Goal: Communication & Community: Answer question/provide support

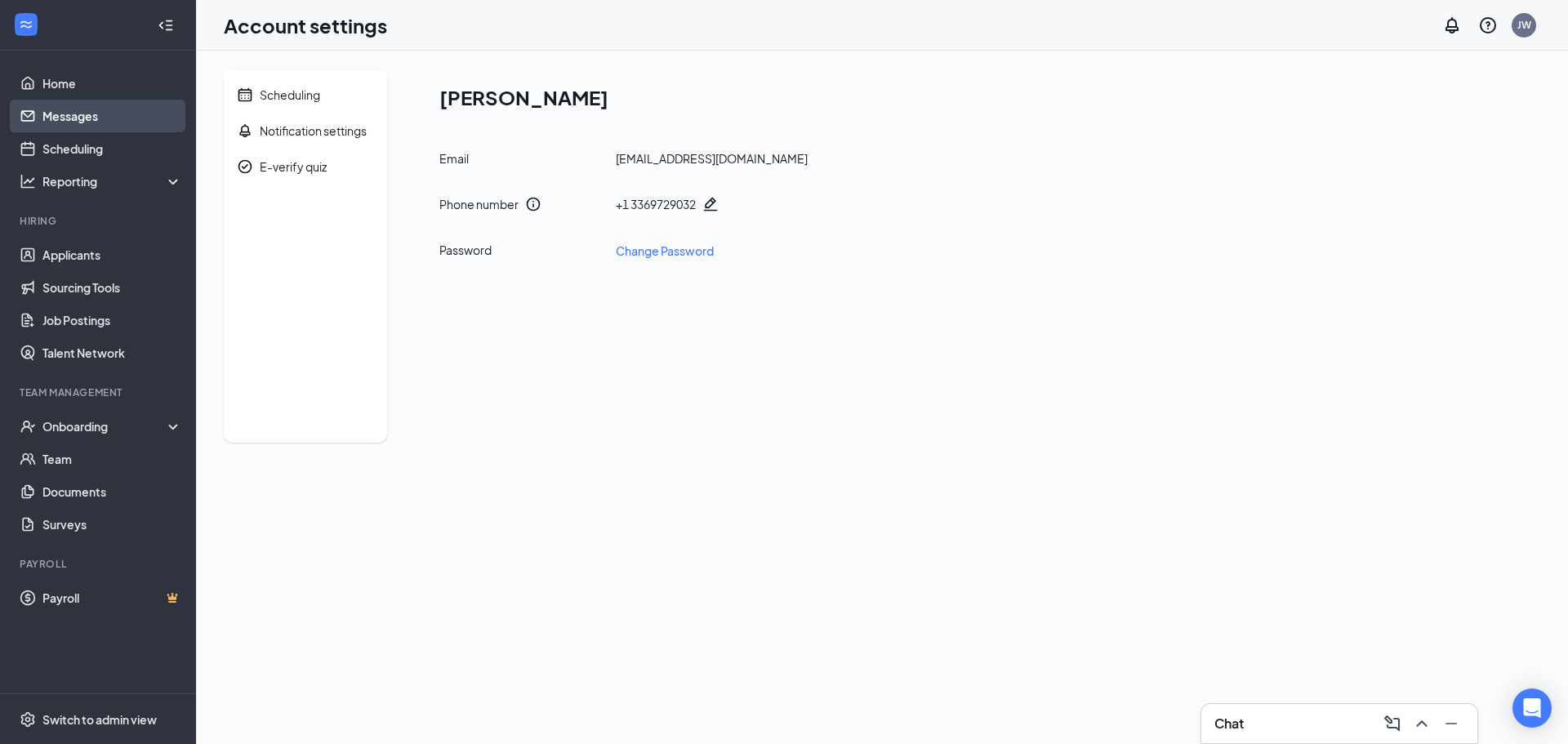
click at [59, 115] on link "Messages" at bounding box center [112, 116] width 140 height 32
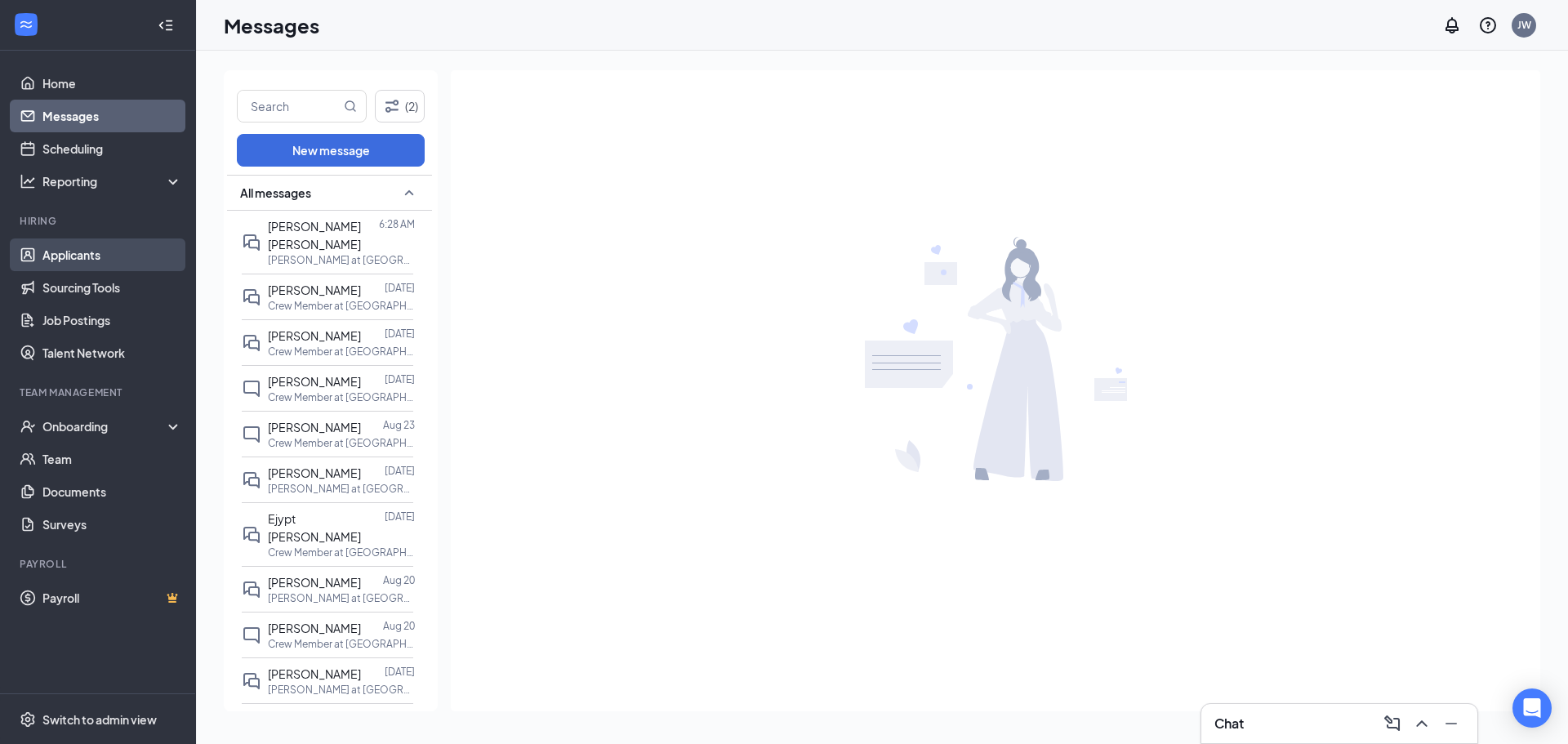
click at [75, 253] on link "Applicants" at bounding box center [112, 255] width 140 height 32
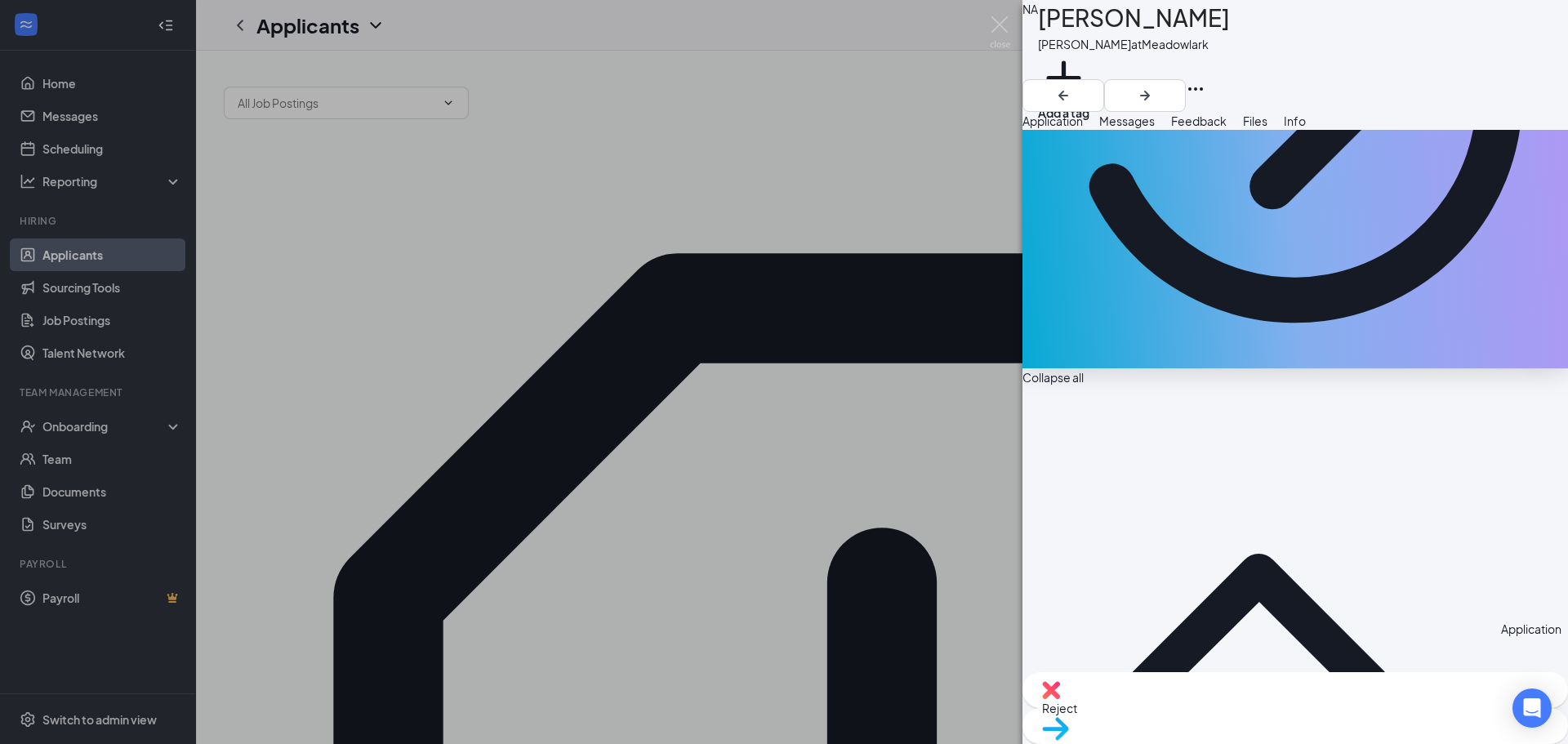
scroll to position [408, 0]
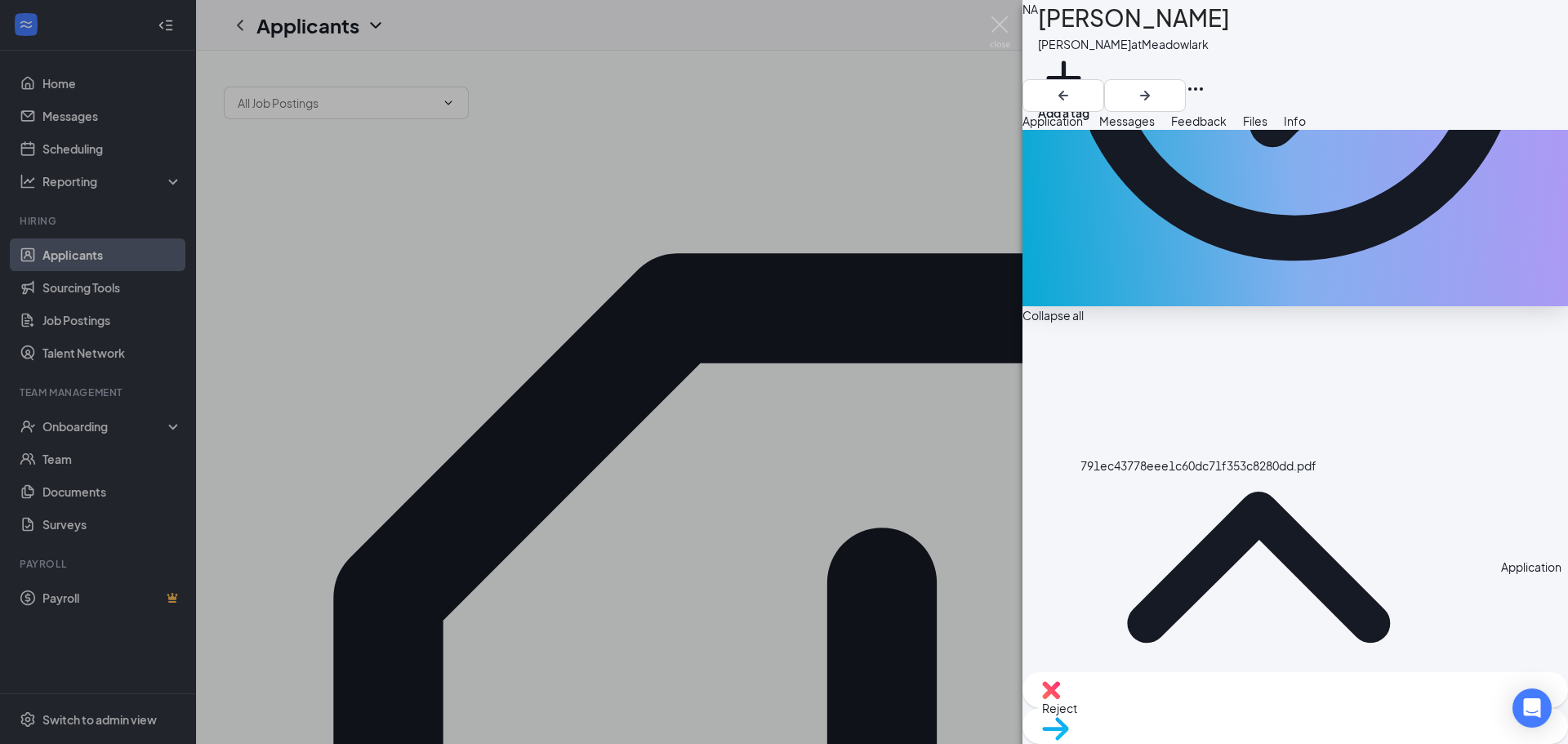
click at [1155, 128] on span "Messages" at bounding box center [1127, 120] width 56 height 14
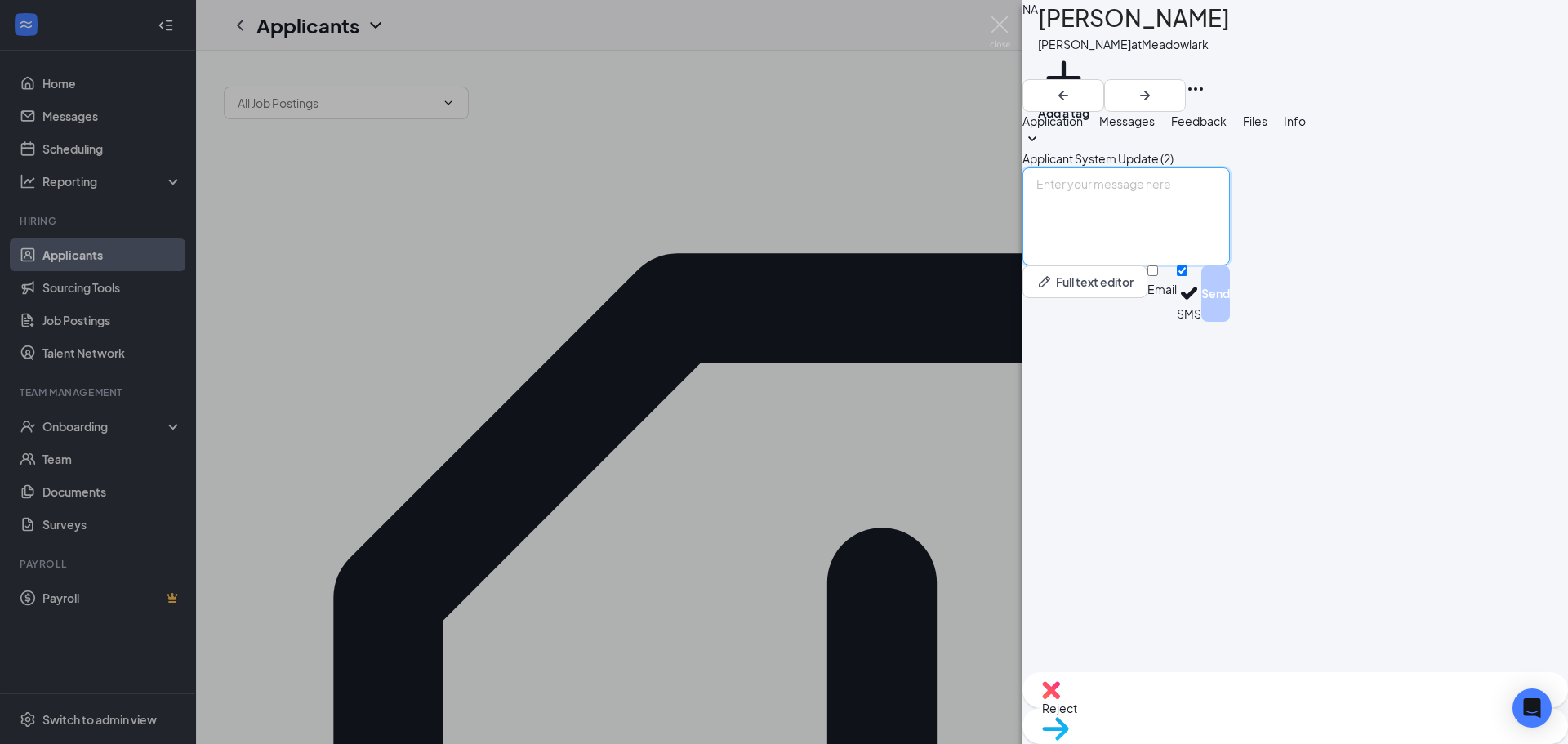
click at [1168, 266] on textarea at bounding box center [1126, 216] width 207 height 98
type textarea "Hi which [PERSON_NAME] did you work at? Would you like to interview [DATE] at 2?"
click at [1230, 321] on button "Send" at bounding box center [1215, 293] width 29 height 57
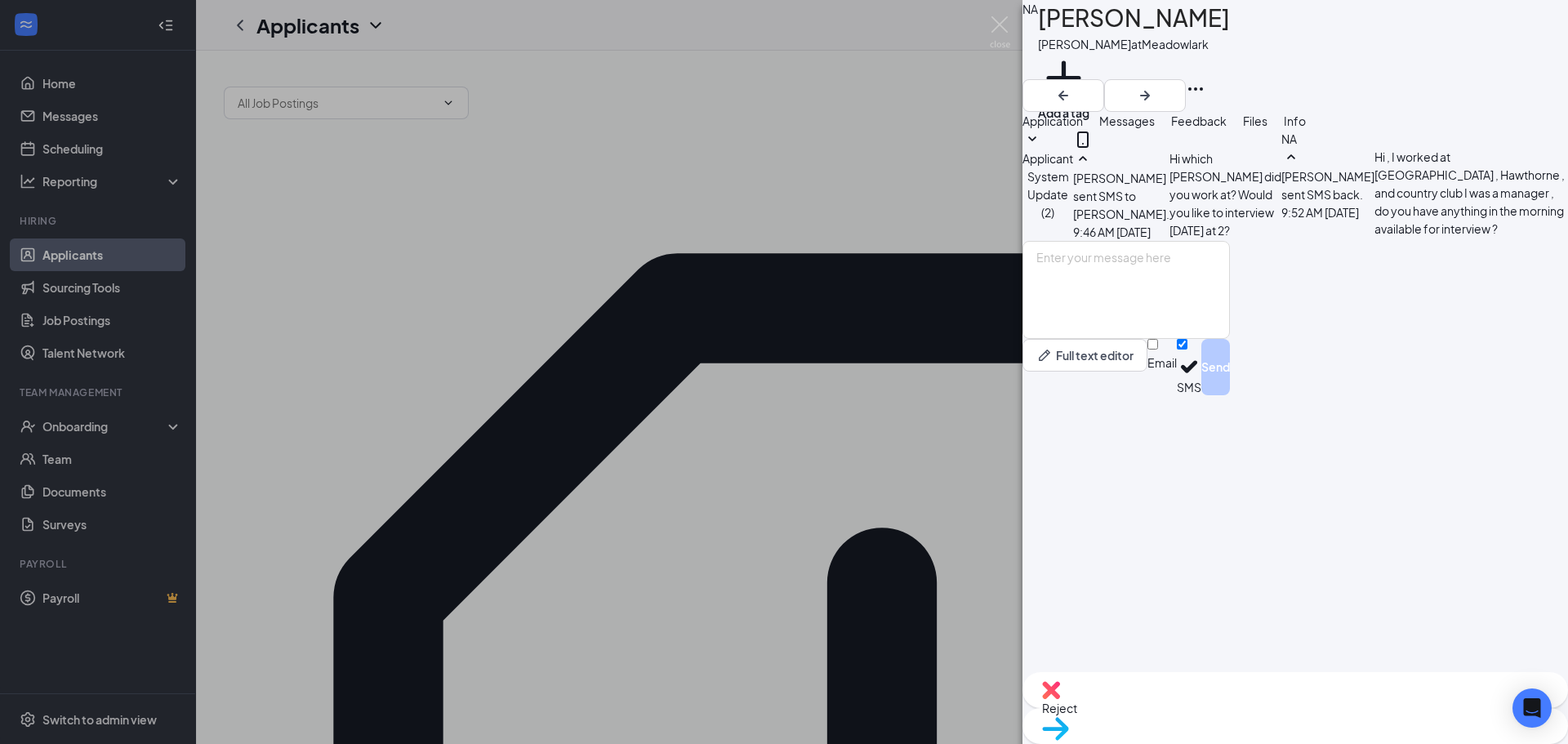
click at [964, 318] on div "NA Nakya Alexander Baker at Meadowlark Add a tag Application Messages Feedback …" at bounding box center [784, 372] width 1568 height 744
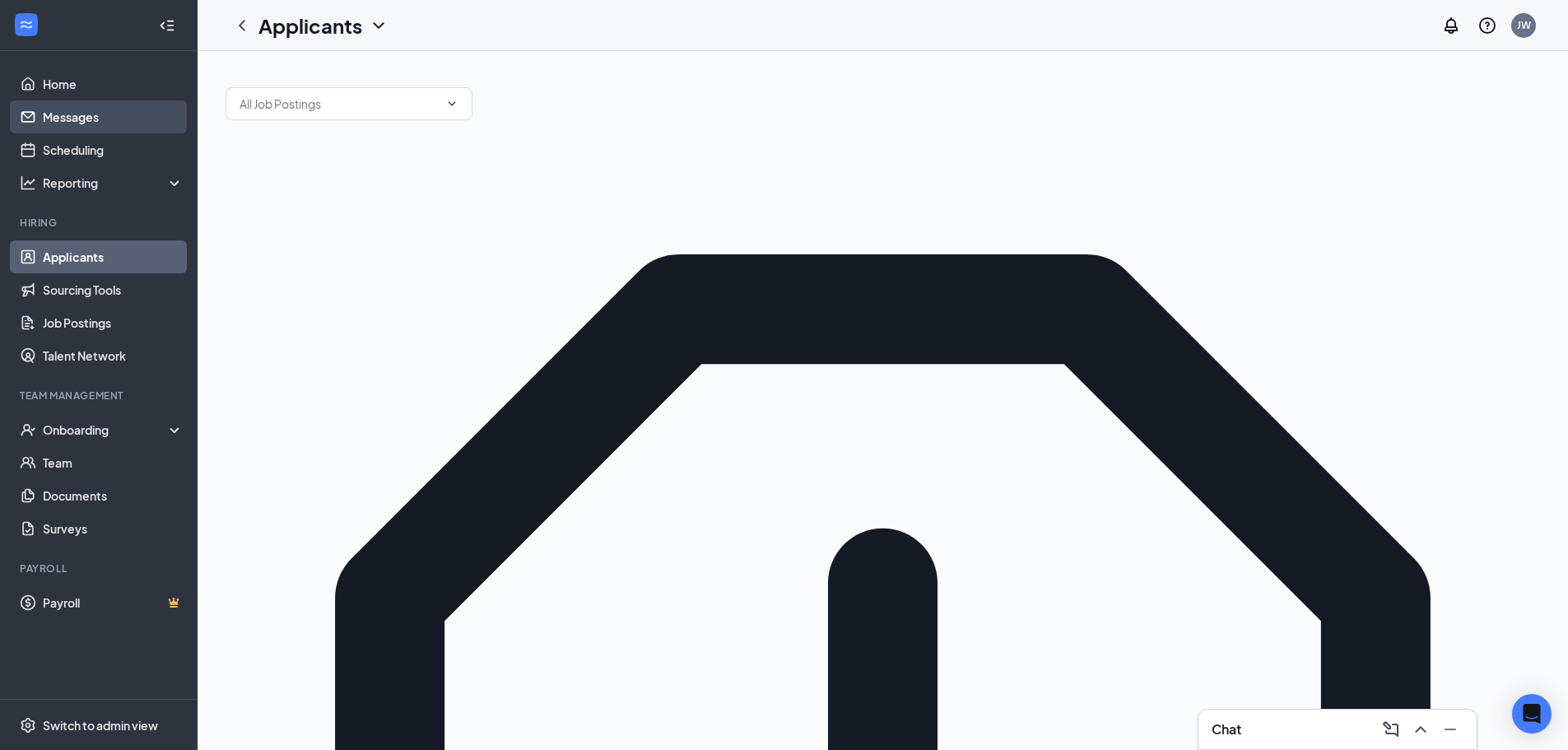
click at [45, 110] on link "Messages" at bounding box center [113, 117] width 141 height 33
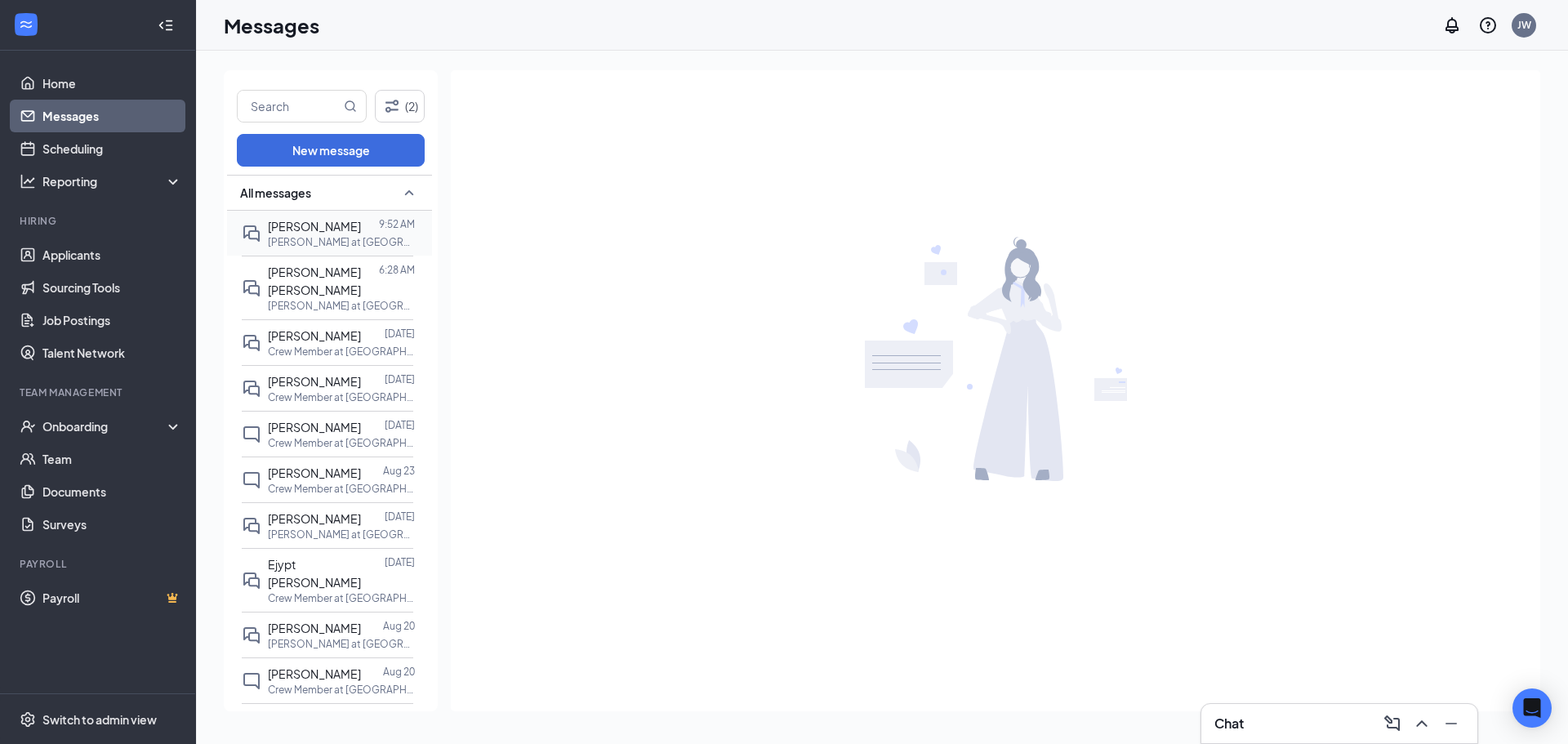
click at [347, 246] on p "[PERSON_NAME] at [GEOGRAPHIC_DATA]" at bounding box center [341, 241] width 147 height 13
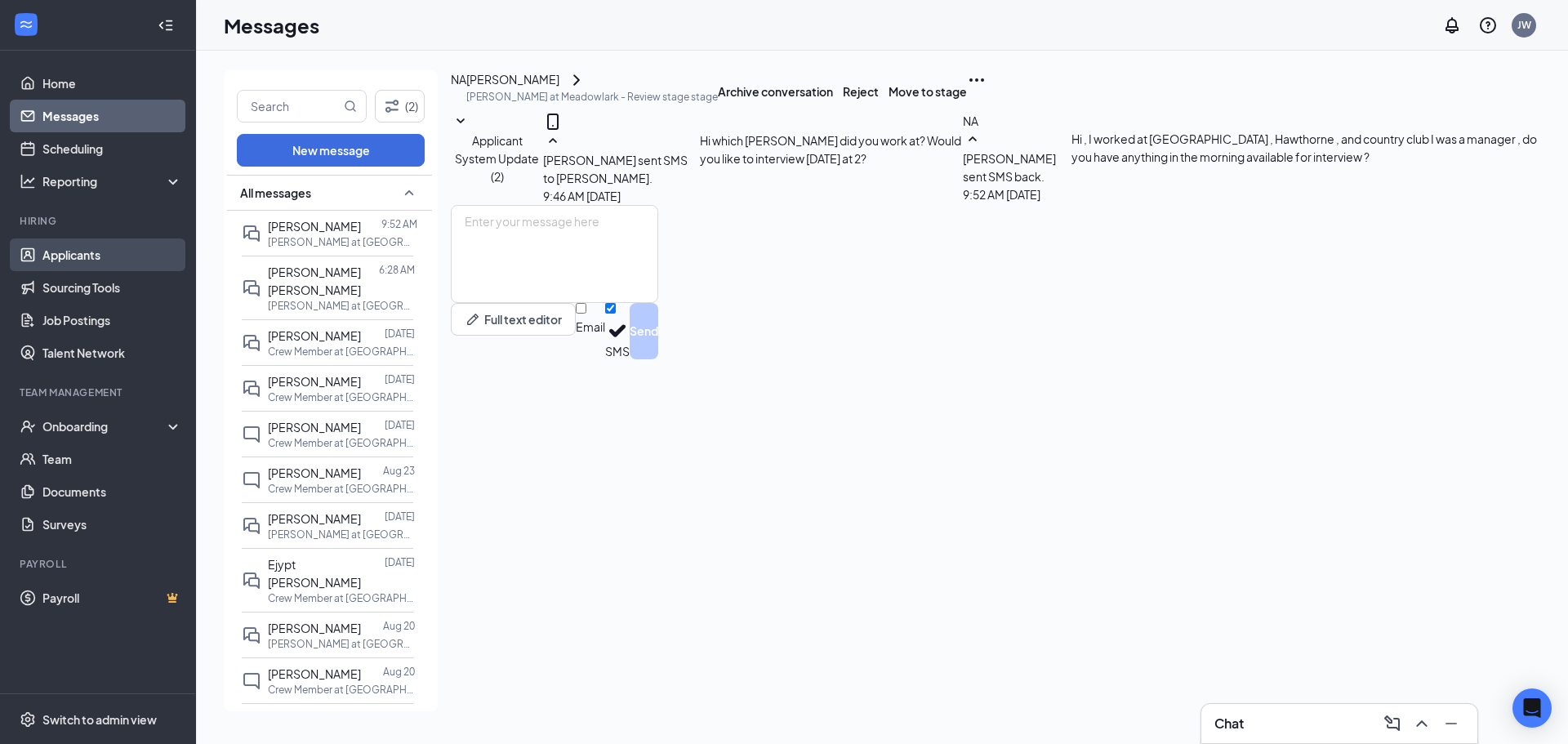
click at [93, 248] on link "Applicants" at bounding box center [112, 255] width 140 height 32
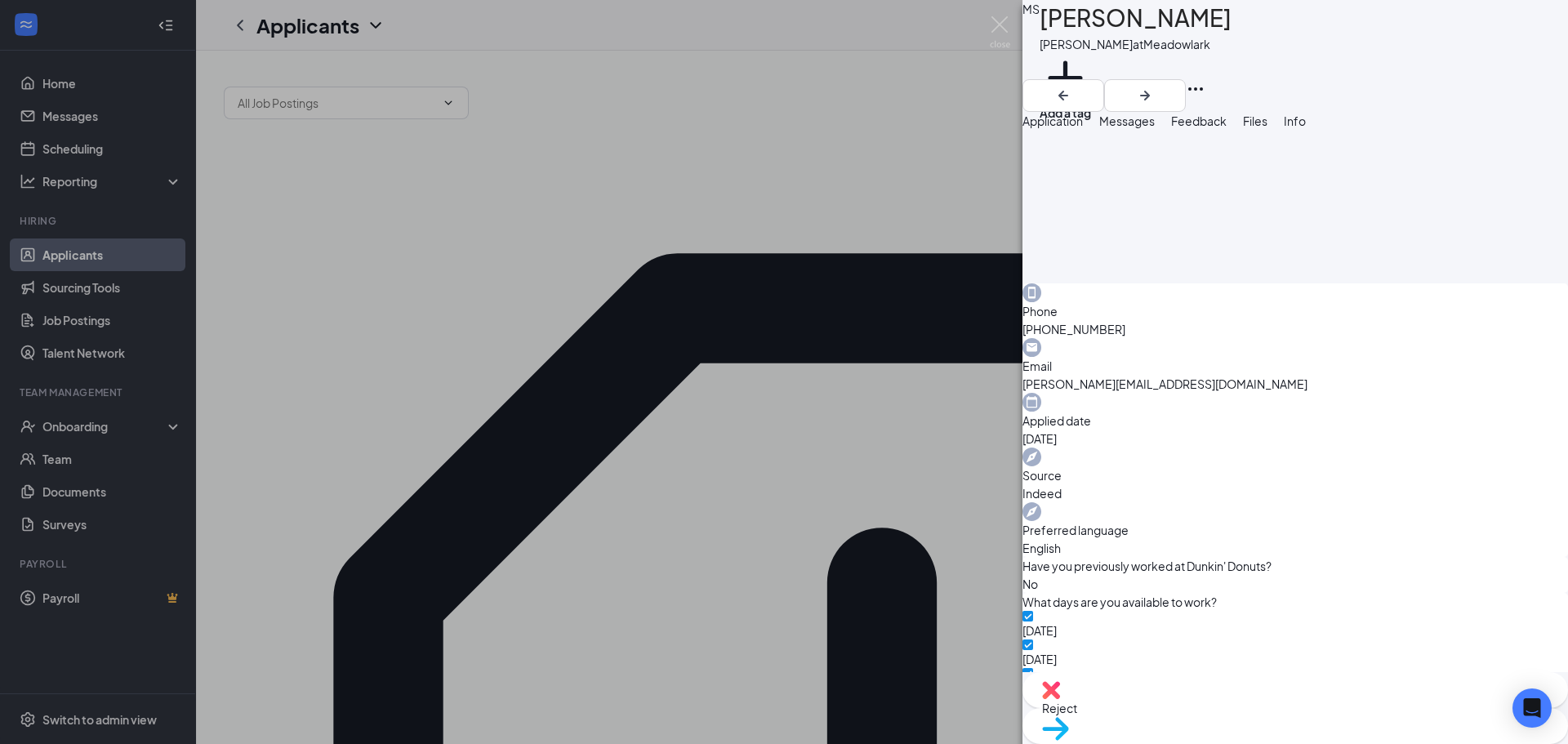
scroll to position [408, 0]
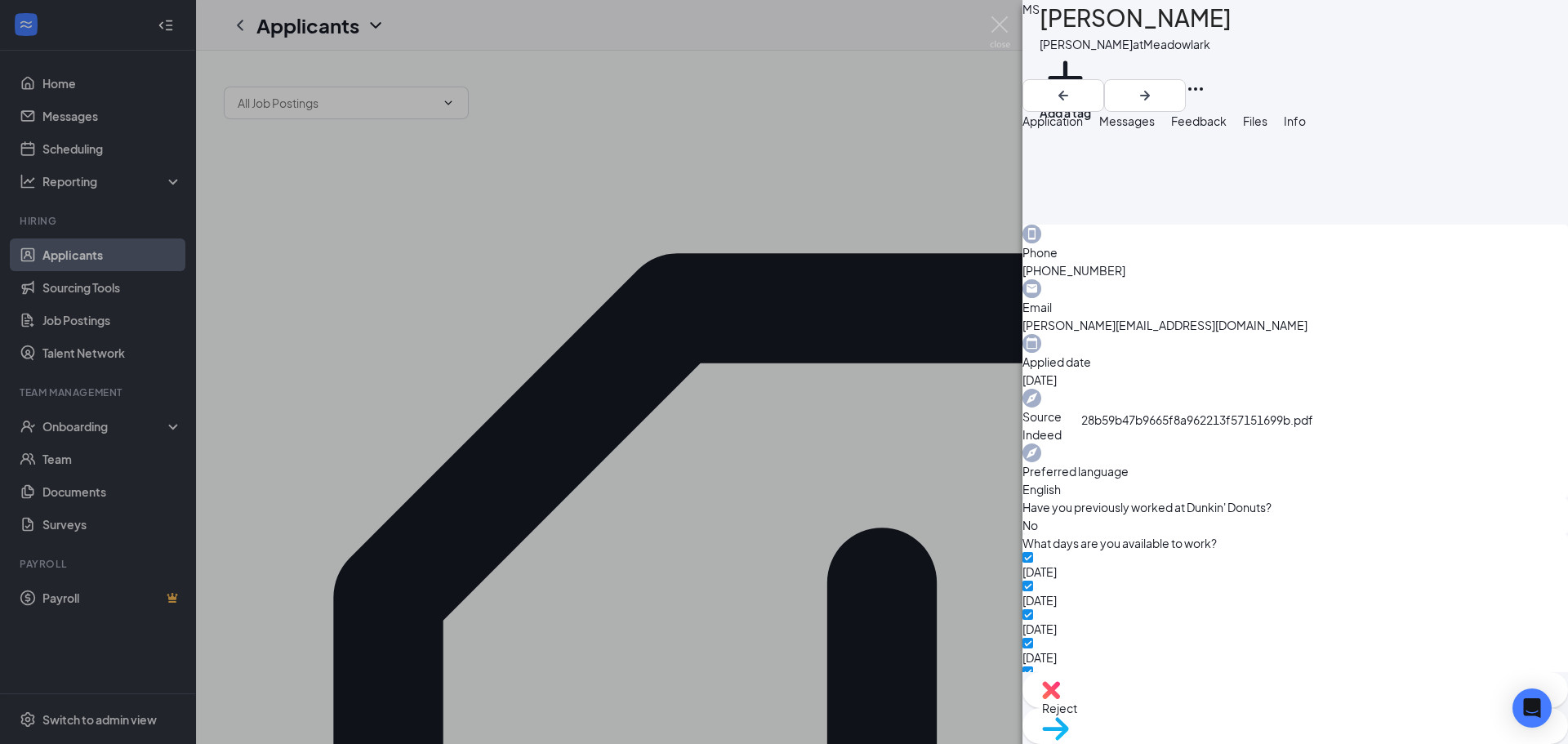
click at [789, 259] on div "MS MICHAEL SANDERS Baker at Meadowlark Add a tag Application Messages Feedback …" at bounding box center [784, 372] width 1568 height 744
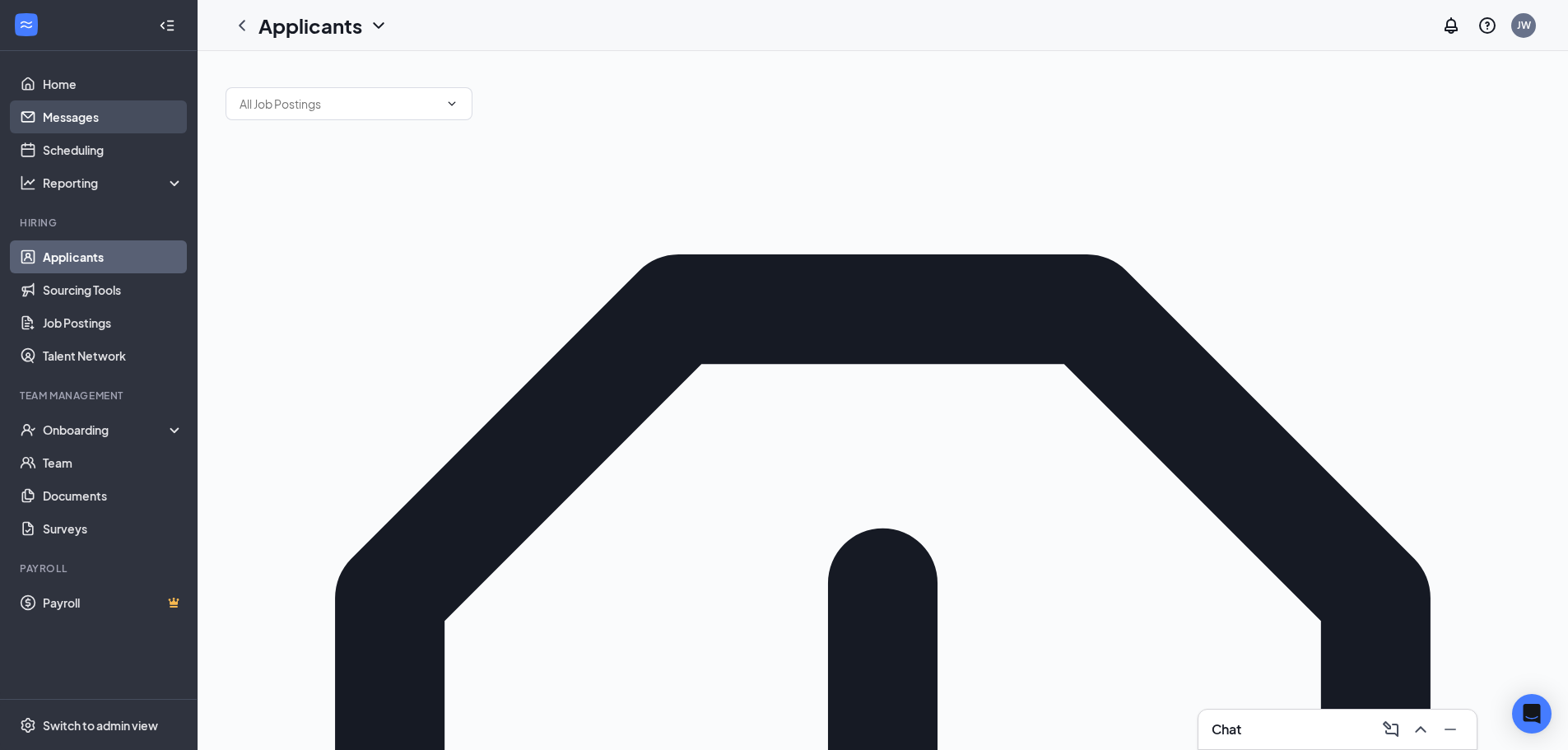
click at [117, 125] on link "Messages" at bounding box center [113, 117] width 141 height 33
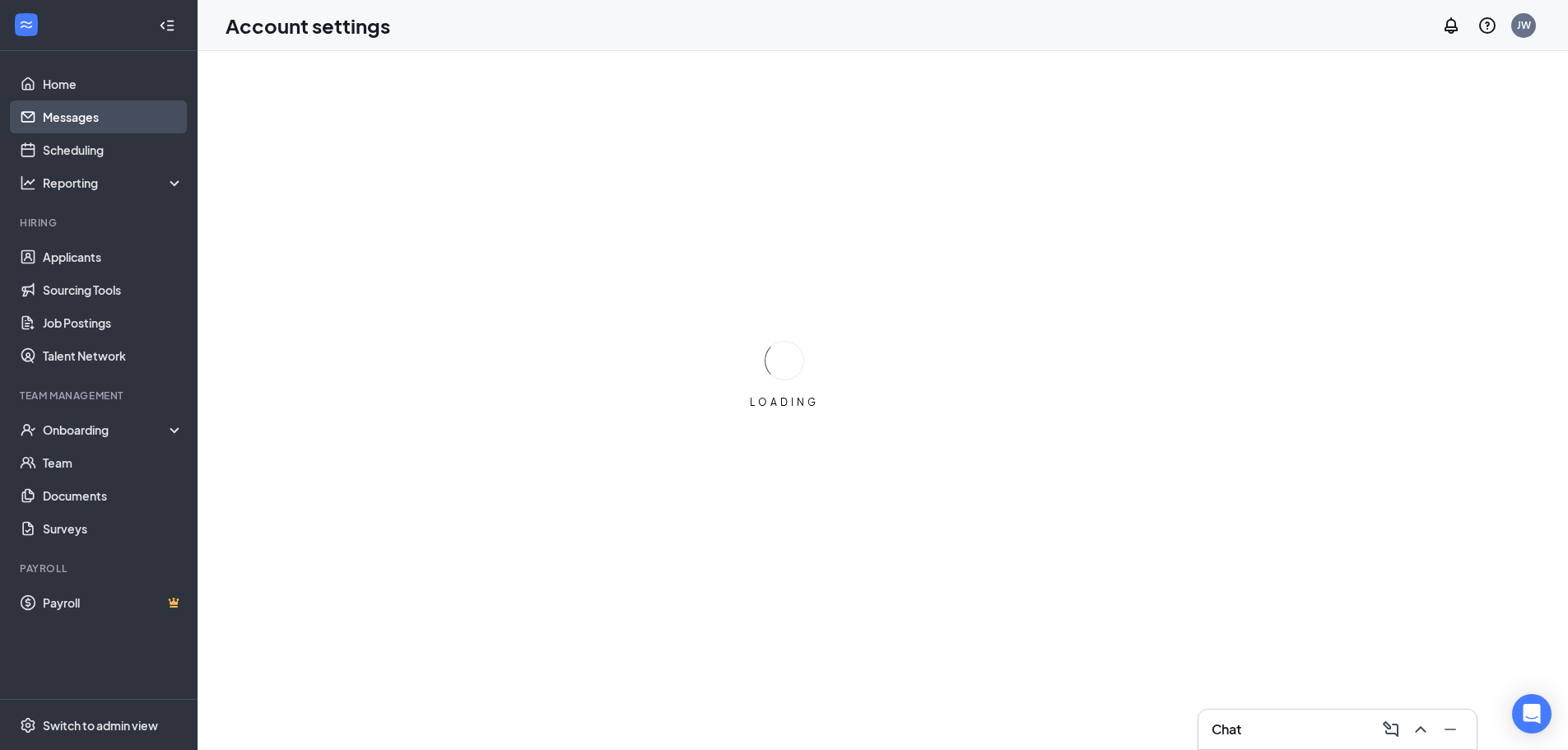
click at [59, 116] on link "Messages" at bounding box center [113, 117] width 141 height 33
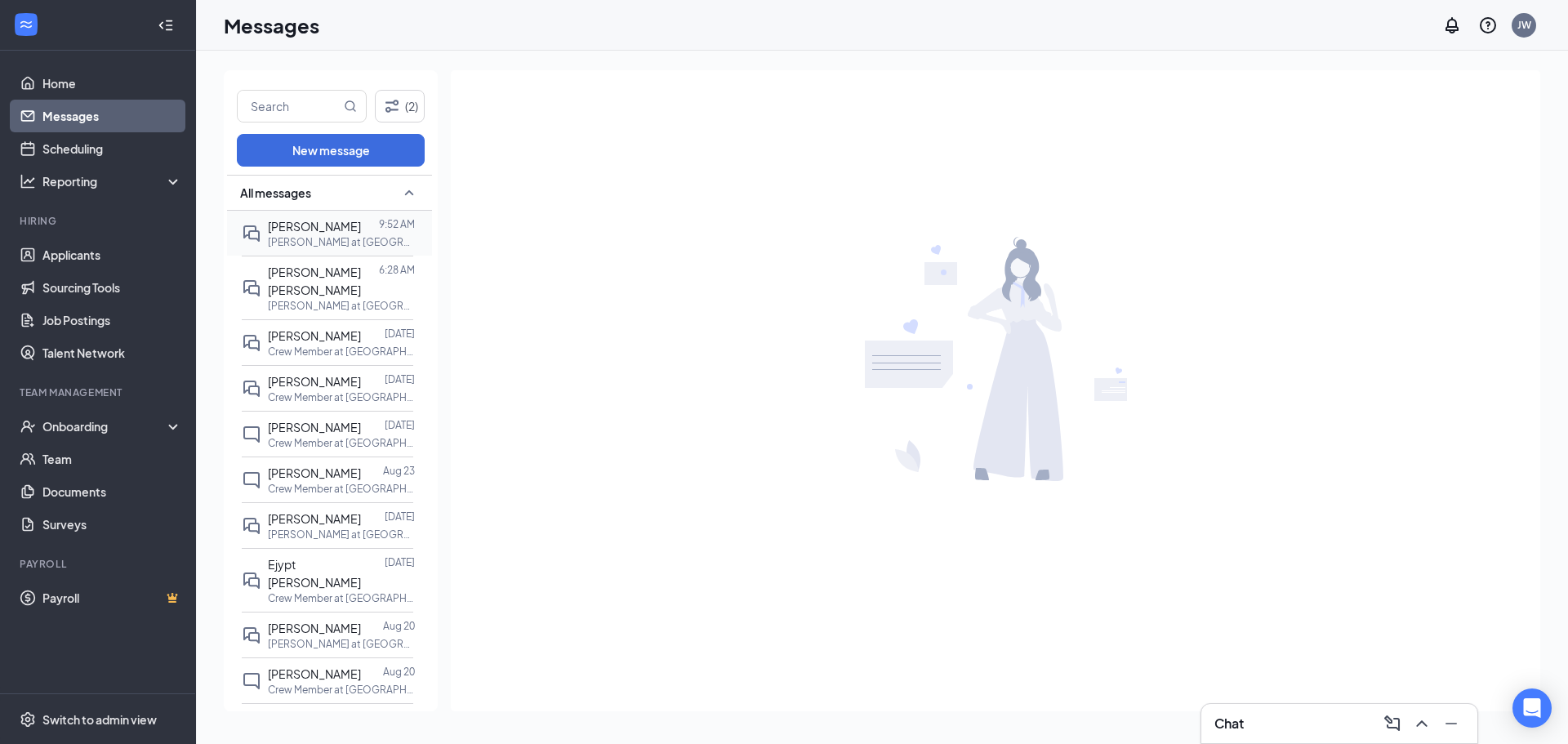
click at [326, 238] on p "[PERSON_NAME] at [GEOGRAPHIC_DATA]" at bounding box center [341, 241] width 147 height 13
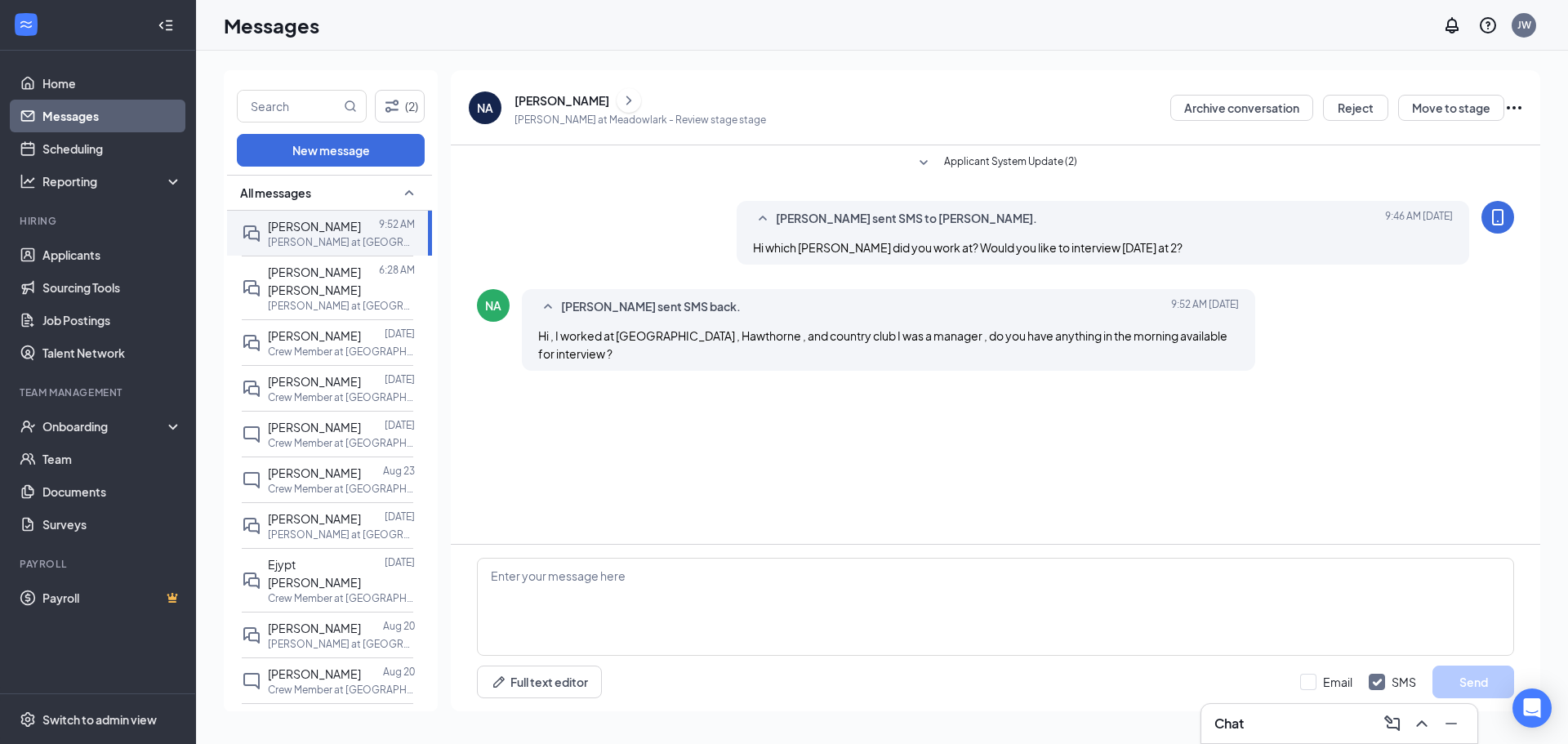
click at [562, 99] on div "[PERSON_NAME]" at bounding box center [562, 101] width 95 height 16
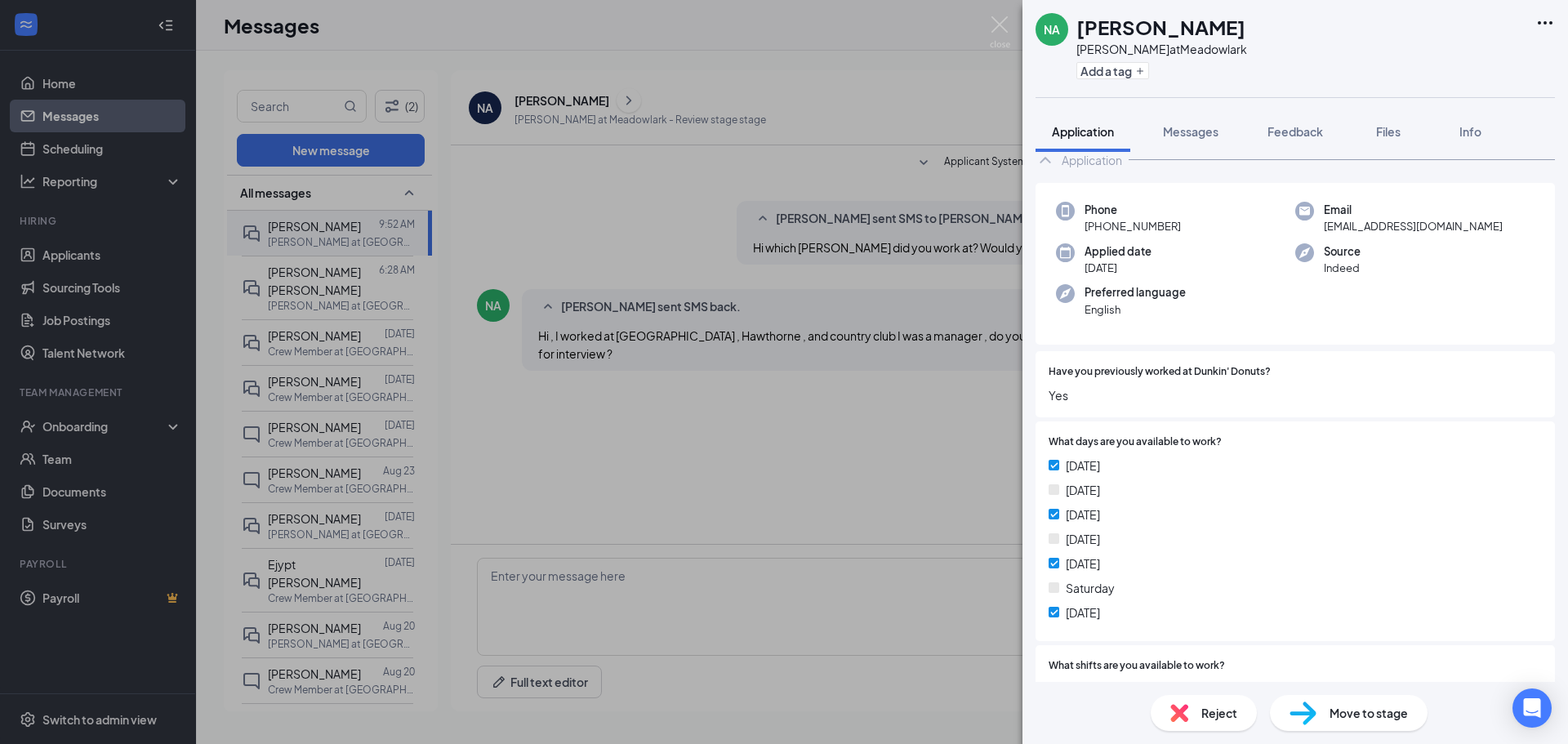
scroll to position [82, 0]
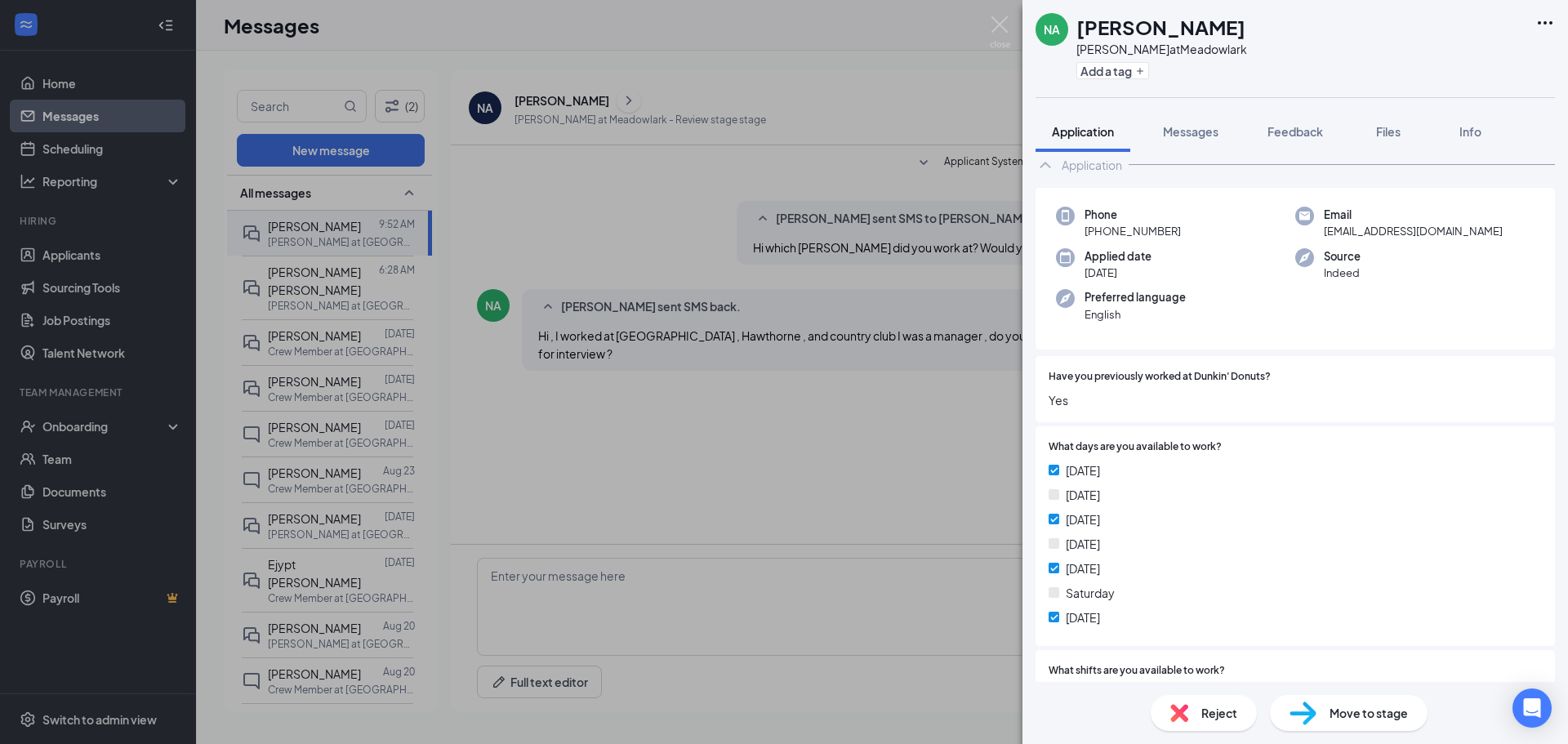
click at [363, 234] on div "NA Nakya [PERSON_NAME] at Meadowlark Add a tag Application Messages Feedback Fi…" at bounding box center [784, 372] width 1568 height 744
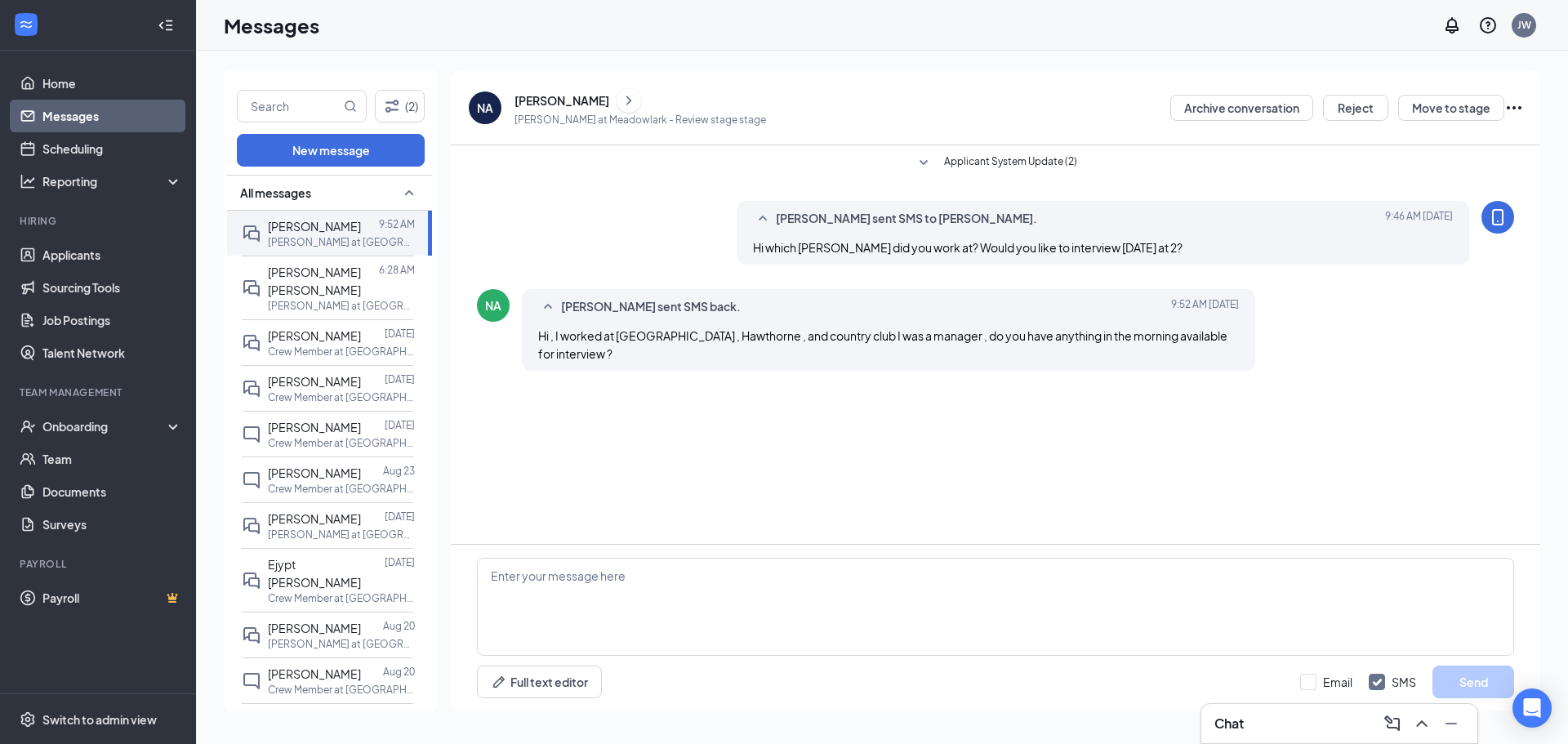
click at [521, 104] on div "[PERSON_NAME]" at bounding box center [562, 101] width 95 height 16
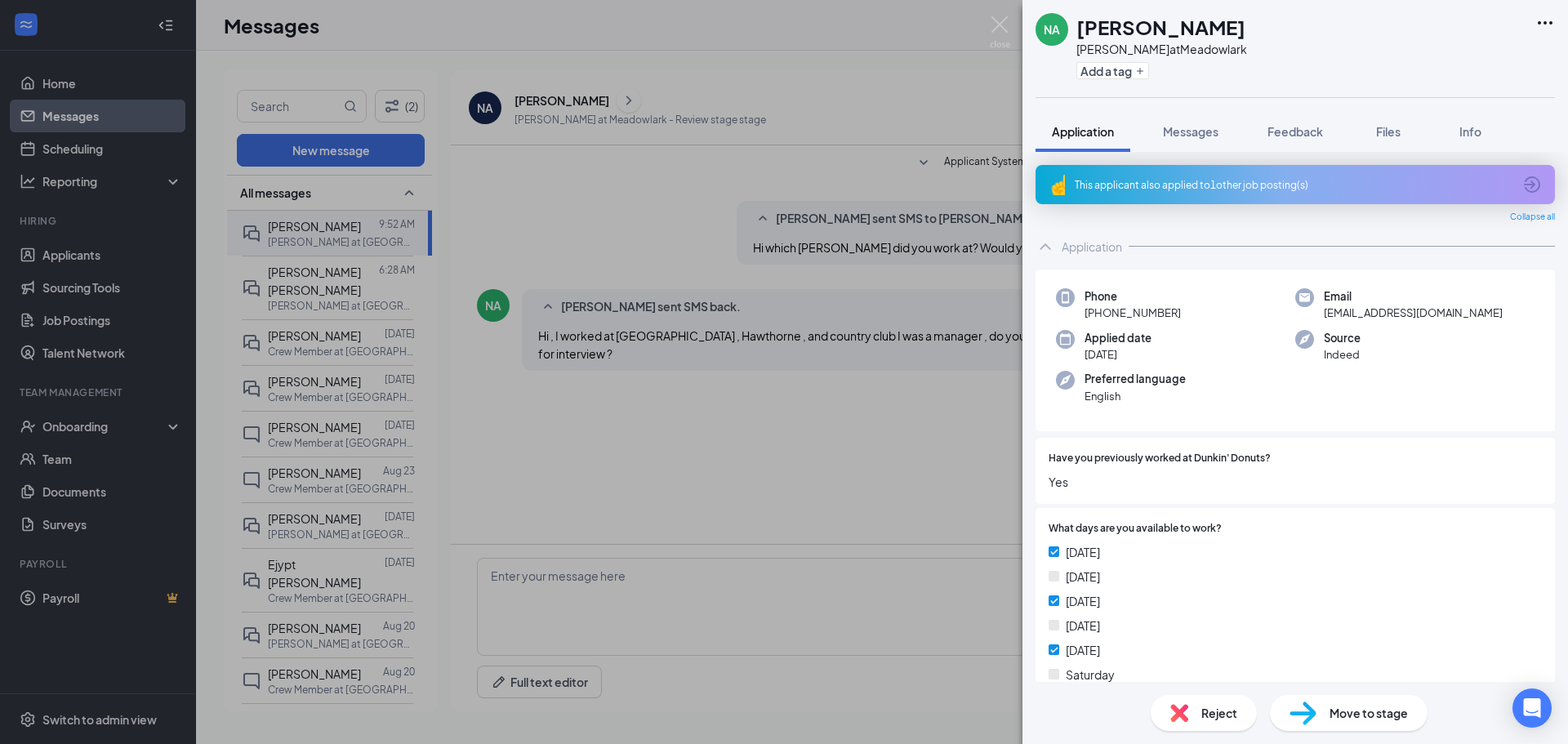
click at [336, 233] on div "NA Nakya [PERSON_NAME] at Meadowlark Add a tag Application Messages Feedback Fi…" at bounding box center [784, 372] width 1568 height 744
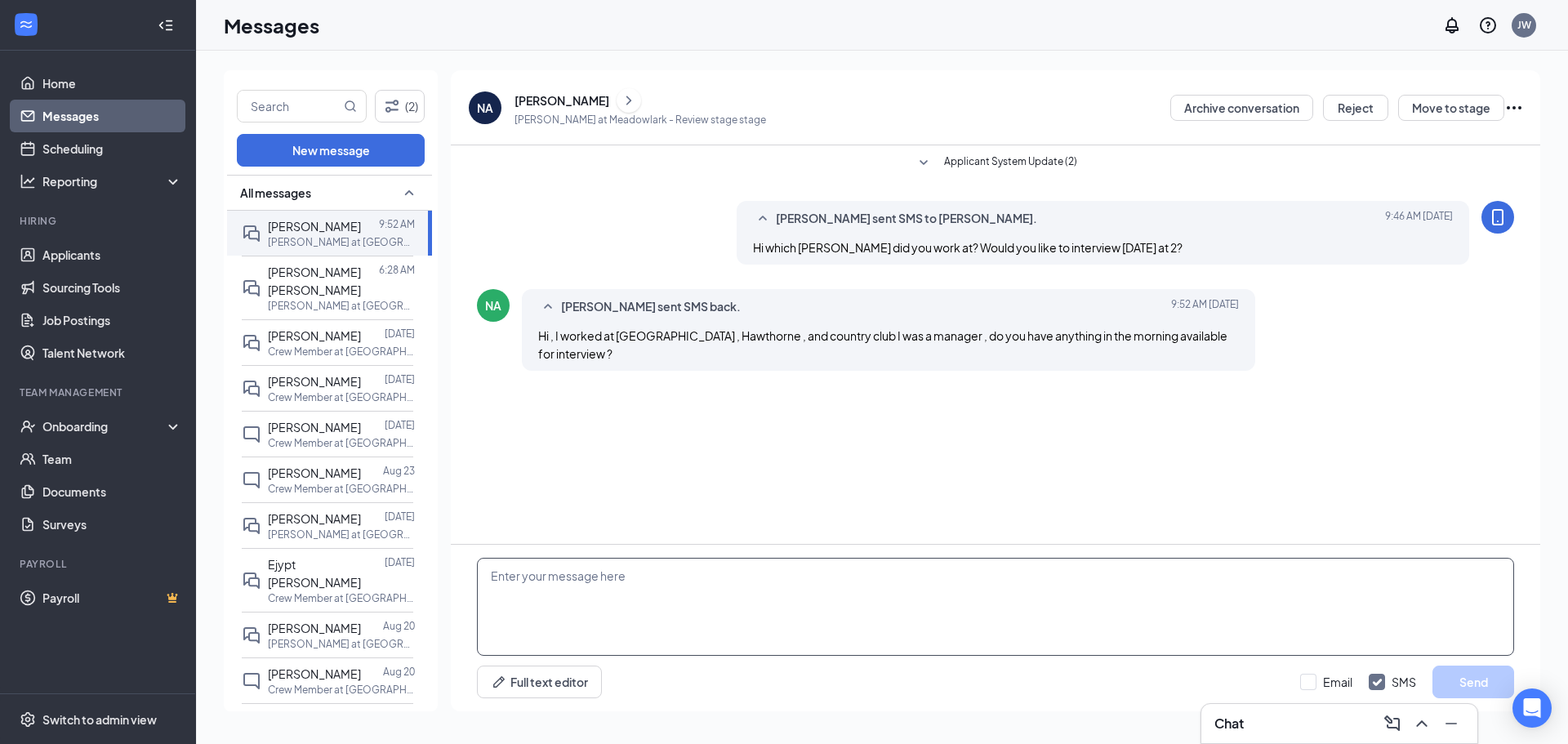
click at [602, 585] on textarea at bounding box center [995, 606] width 1038 height 98
type textarea "Mornings are complicated. I'm sure you remember that is our rush time. Is there…"
click at [1459, 680] on button "Send" at bounding box center [1473, 682] width 82 height 32
